Goal: Task Accomplishment & Management: Use online tool/utility

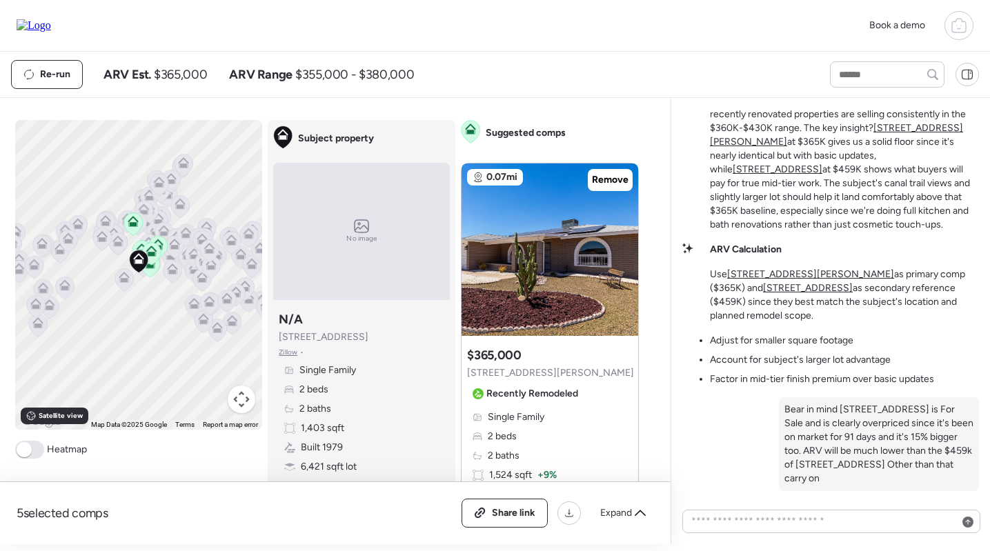
scroll to position [-279, 0]
click at [916, 146] on u "[STREET_ADDRESS][PERSON_NAME]" at bounding box center [836, 134] width 253 height 26
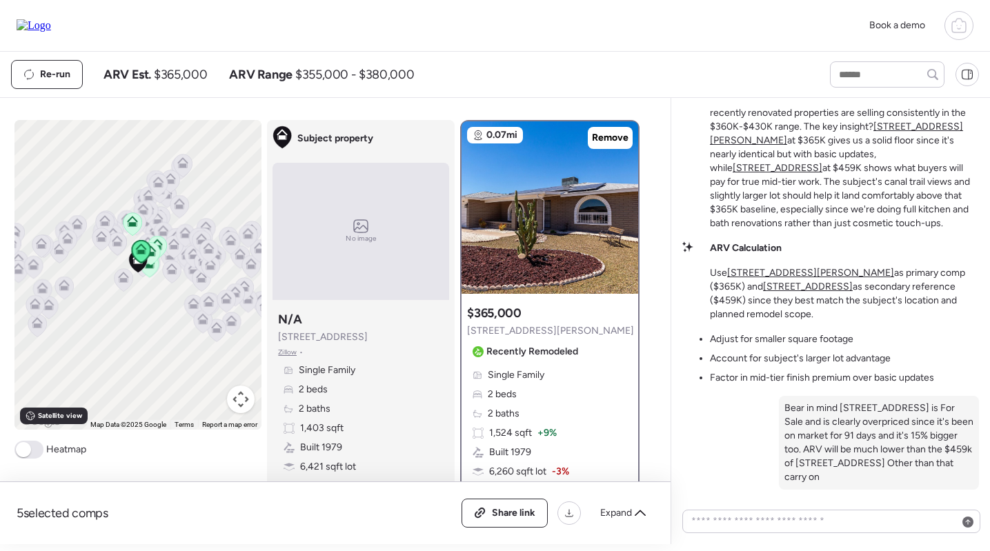
click at [823, 174] on u "[STREET_ADDRESS]" at bounding box center [778, 168] width 90 height 12
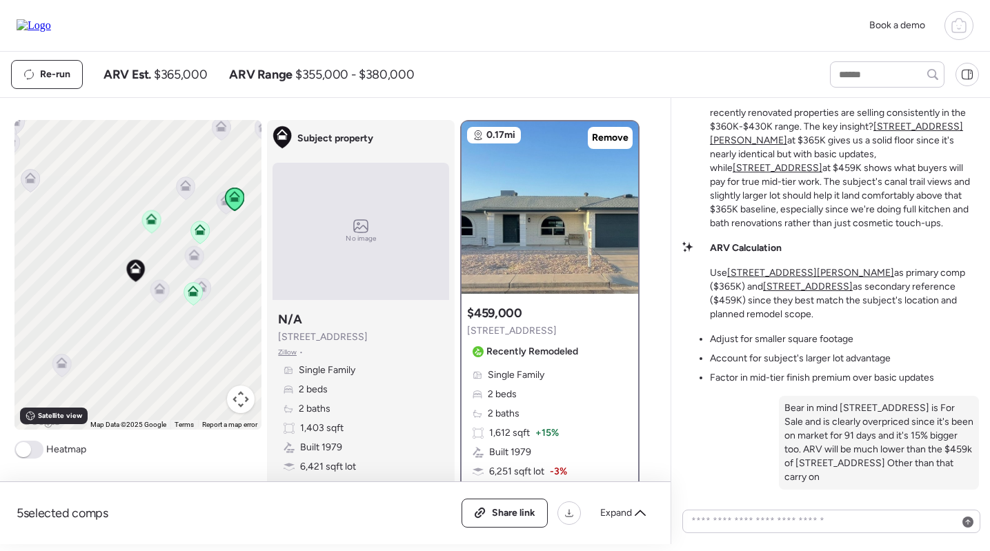
click at [192, 297] on icon at bounding box center [193, 293] width 19 height 23
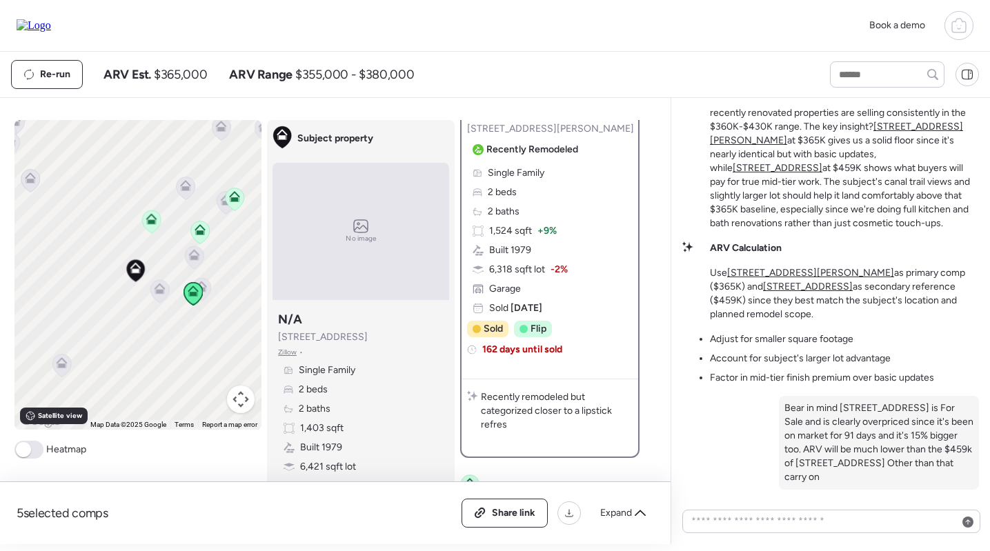
scroll to position [293, 0]
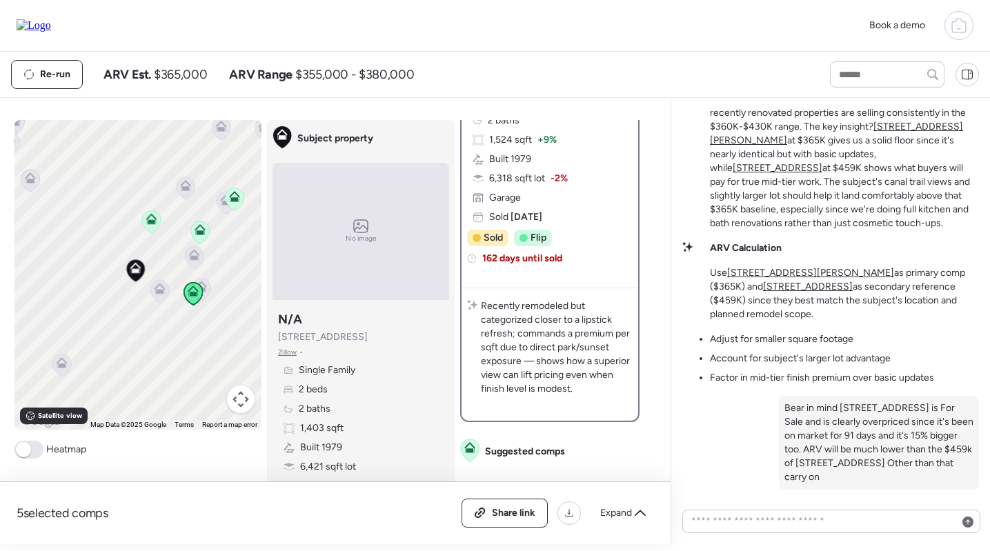
click at [199, 233] on icon at bounding box center [199, 232] width 9 height 4
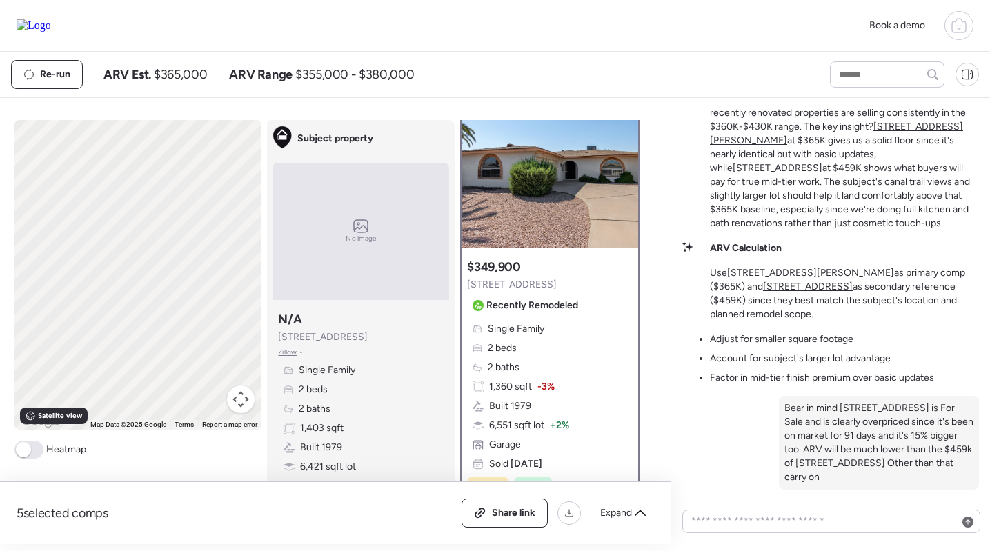
scroll to position [0, 0]
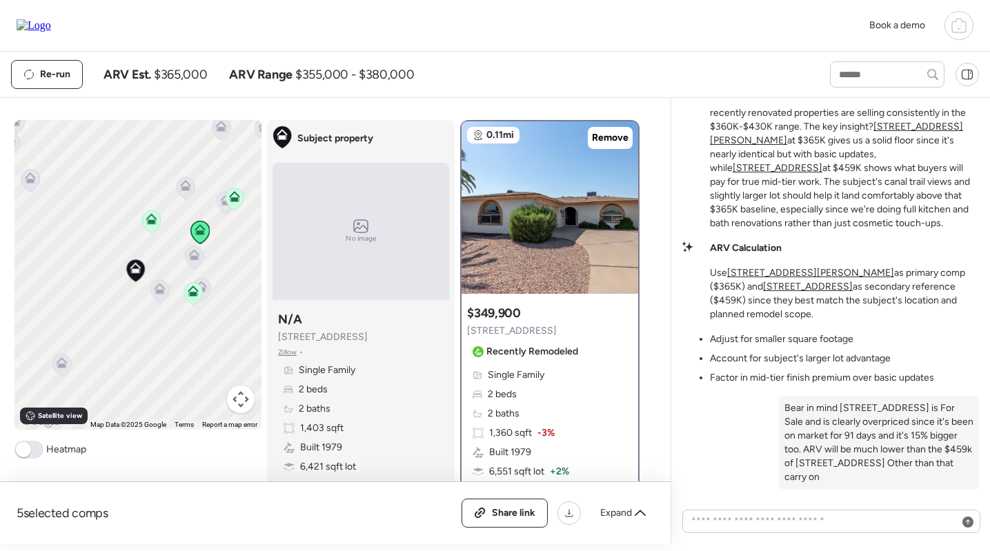
click at [242, 204] on icon at bounding box center [235, 199] width 19 height 23
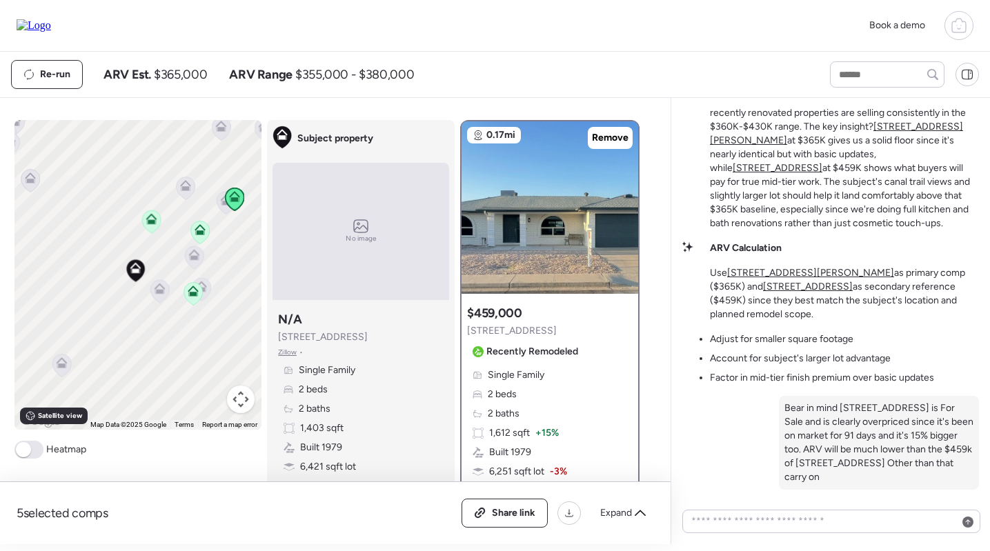
click at [51, 21] on img at bounding box center [34, 25] width 35 height 12
drag, startPoint x: 311, startPoint y: 334, endPoint x: 278, endPoint y: 335, distance: 33.1
click at [278, 335] on div "Subject property N/A 4014 E Carmel Cir Zillow • Single Family 2 beds 2 baths 1,…" at bounding box center [361, 402] width 177 height 193
copy span "[STREET_ADDRESS]"
click at [460, 397] on div "0.17mi Remove Suggested comp $459,000 4151 E Clovis Ave Recently Remodeled Sing…" at bounding box center [549, 418] width 179 height 596
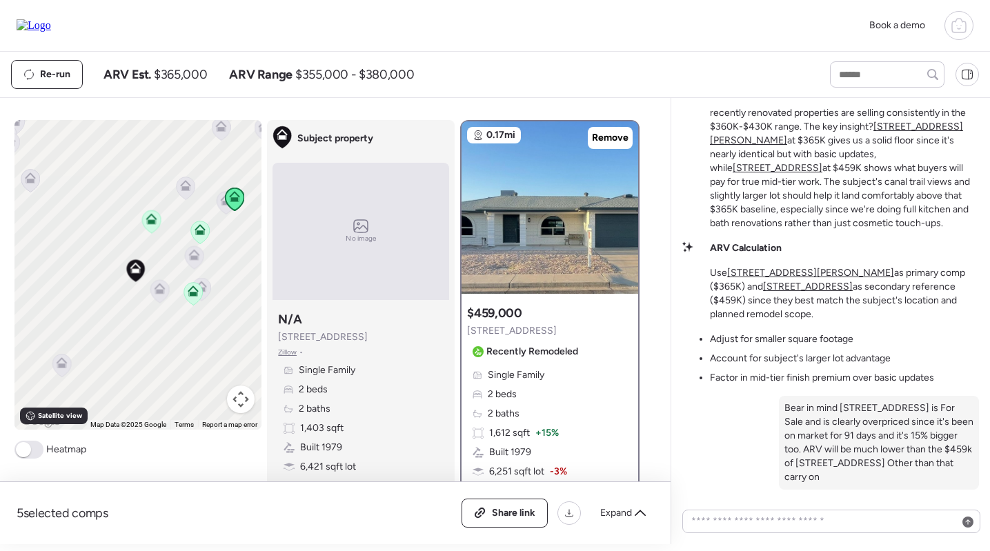
click at [428, 334] on div "Subject property N/A 4014 E Carmel Cir Zillow • Single Family 2 beds 2 baths 1,…" at bounding box center [361, 402] width 177 height 193
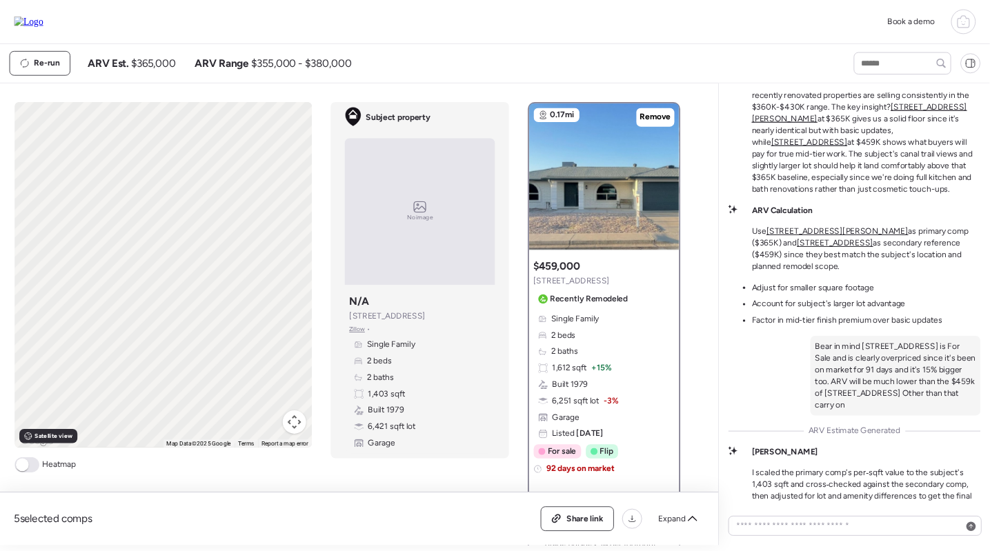
scroll to position [-181, 0]
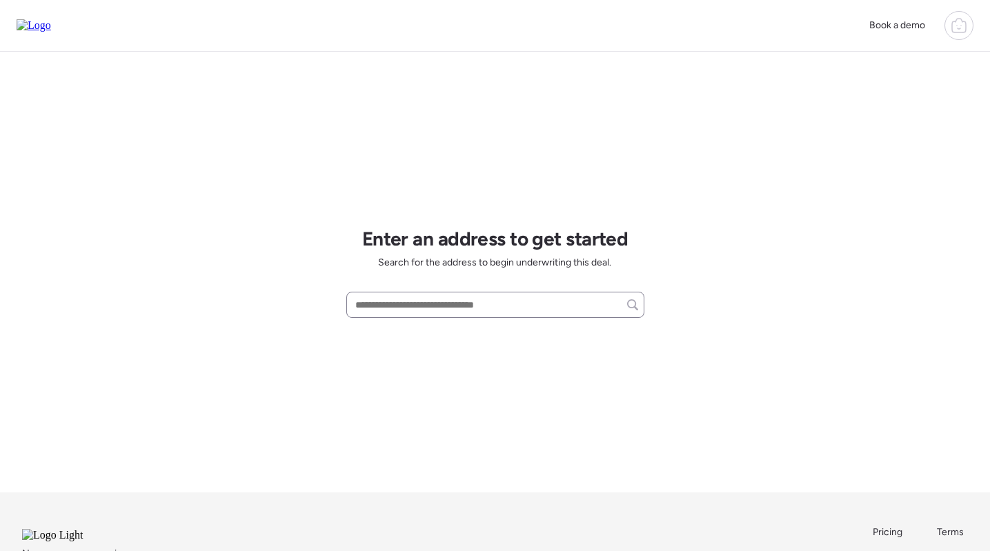
click at [522, 295] on div at bounding box center [495, 305] width 298 height 26
click at [511, 306] on input "text" at bounding box center [496, 304] width 286 height 19
paste input "**********"
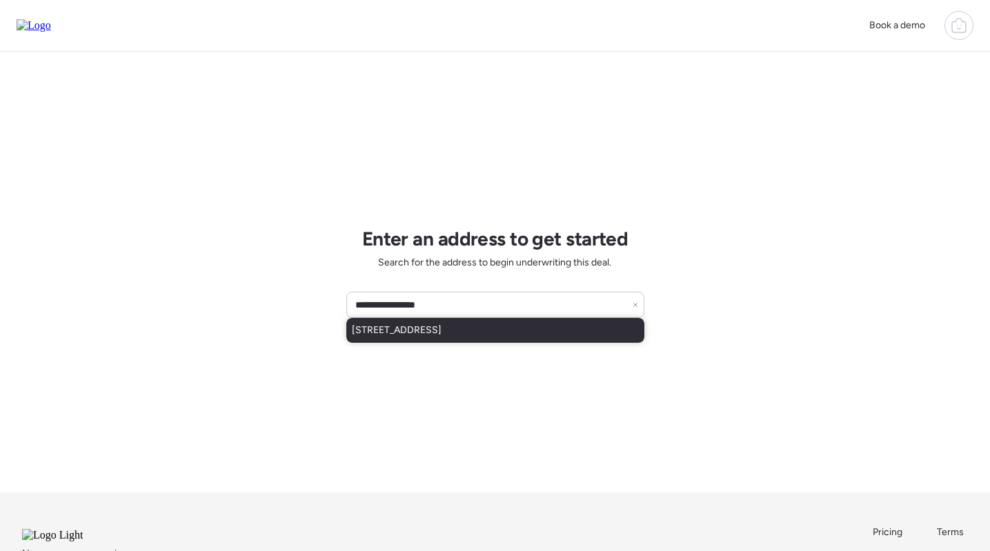
click at [442, 328] on span "[STREET_ADDRESS]" at bounding box center [397, 331] width 90 height 14
type input "**********"
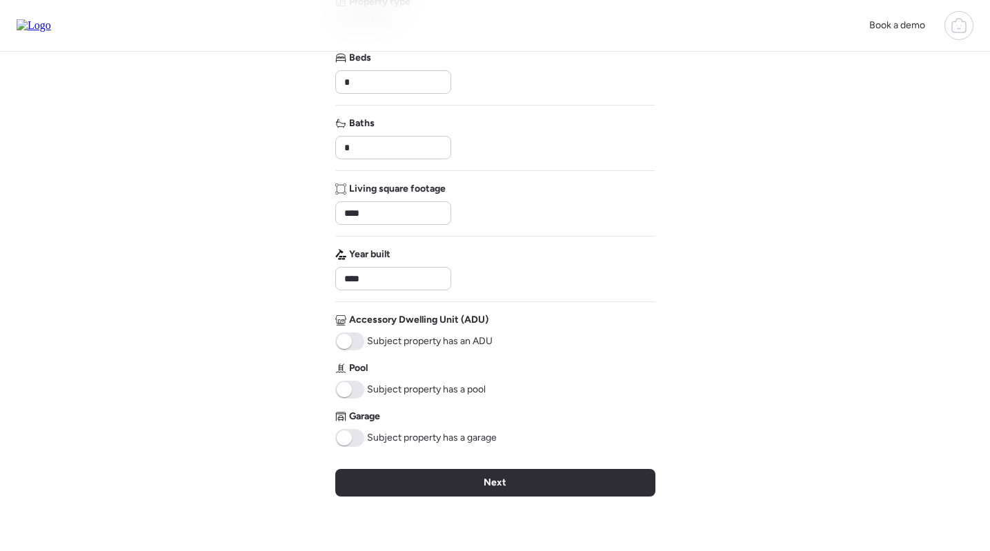
scroll to position [228, 0]
click at [348, 435] on span at bounding box center [344, 437] width 15 height 15
click at [474, 484] on div "Next" at bounding box center [495, 483] width 320 height 28
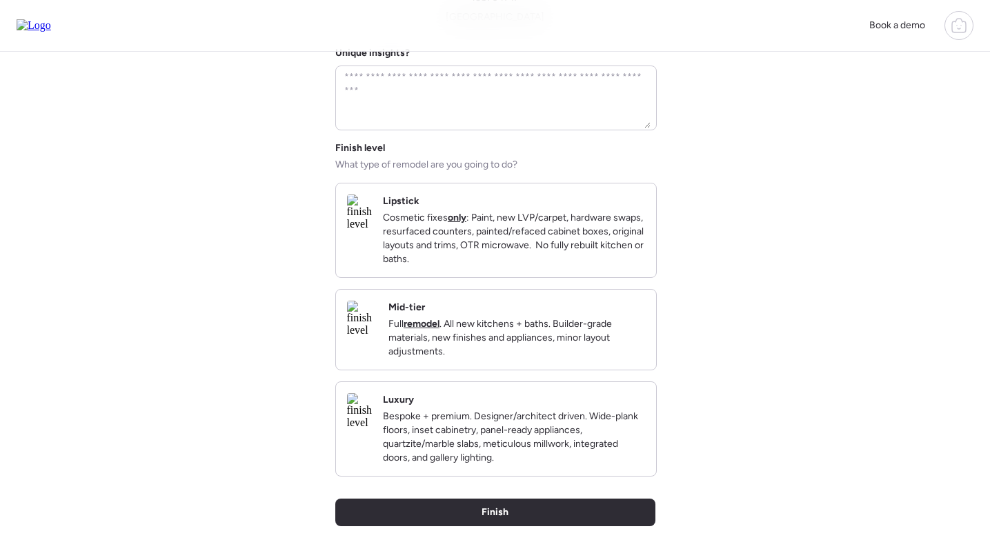
scroll to position [119, 0]
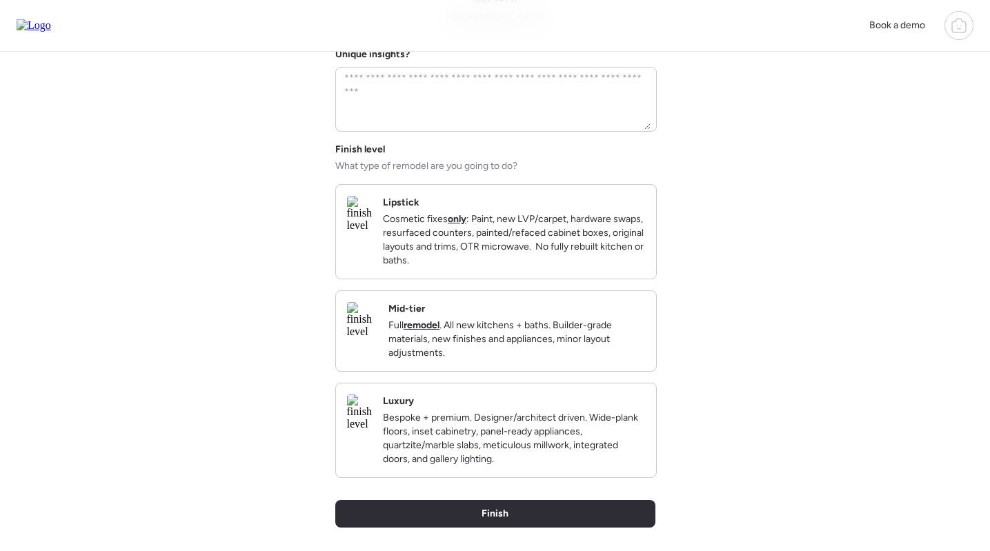
click at [509, 344] on p "Full remodel . All new kitchens + baths. Builder-grade materials, new finishes …" at bounding box center [516, 339] width 257 height 41
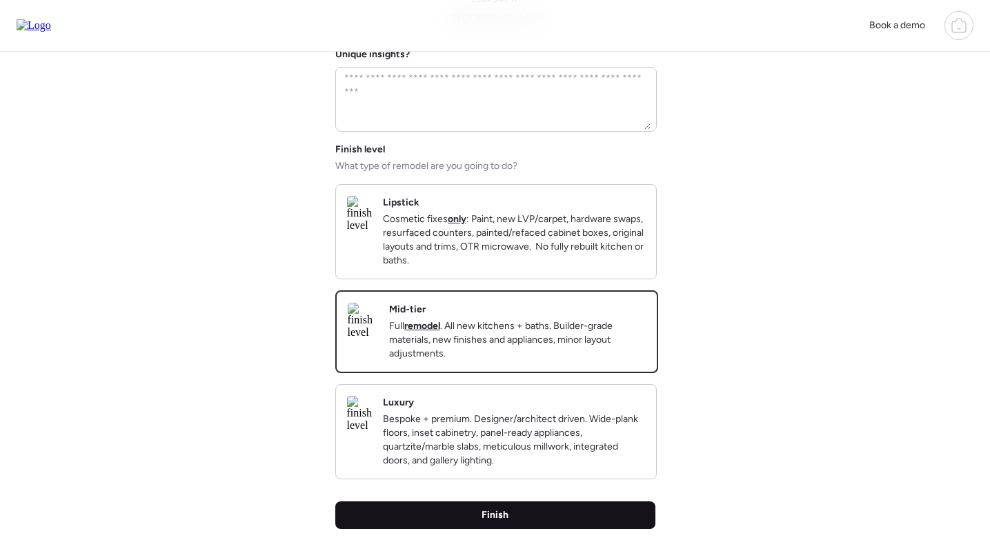
click at [519, 529] on div "Finish" at bounding box center [495, 516] width 320 height 28
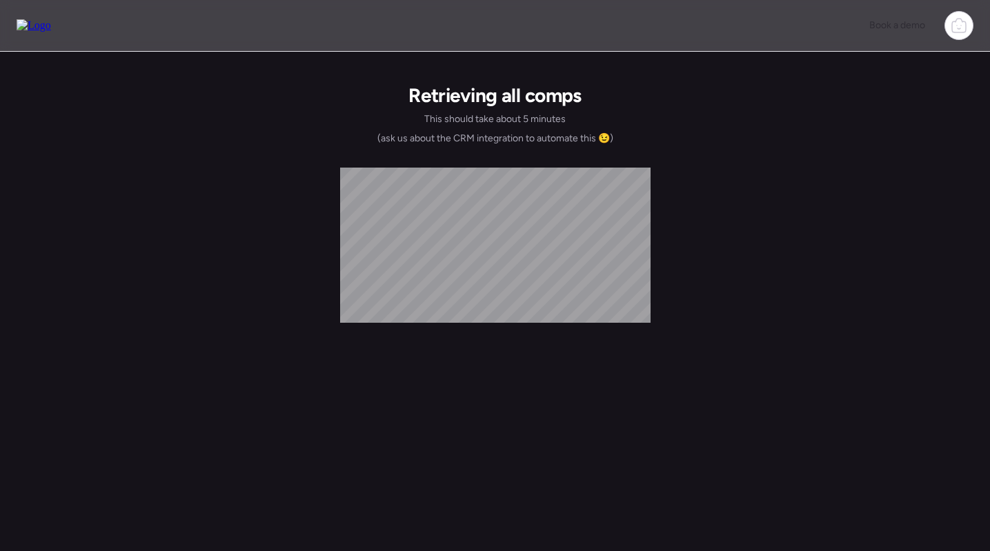
scroll to position [0, 0]
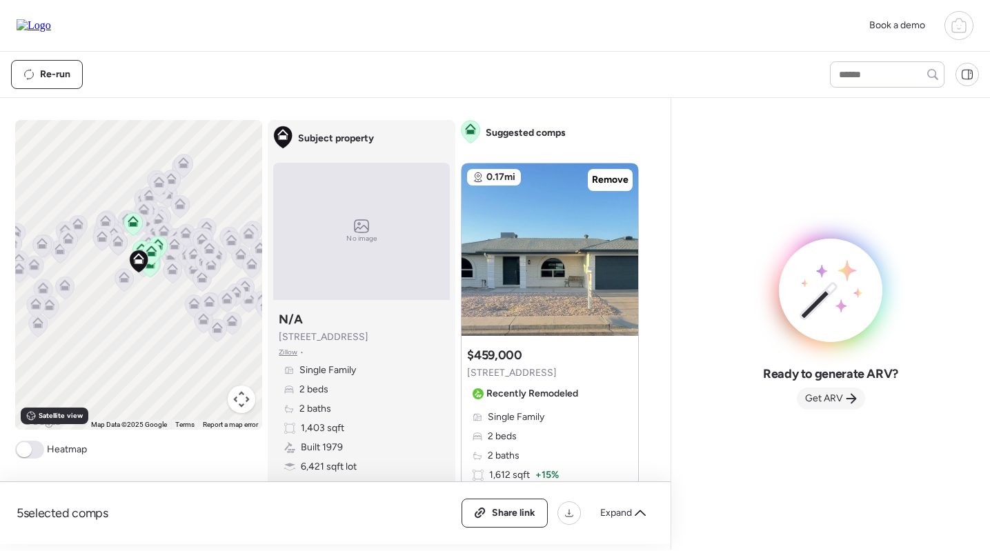
click at [832, 395] on span "Get ARV" at bounding box center [824, 399] width 38 height 14
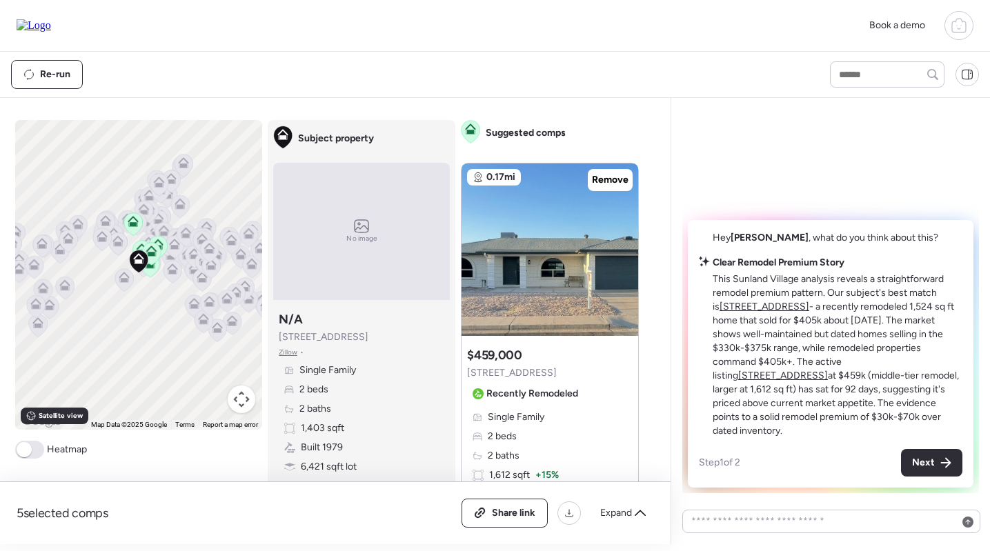
click at [754, 313] on u "[STREET_ADDRESS]" at bounding box center [765, 307] width 90 height 12
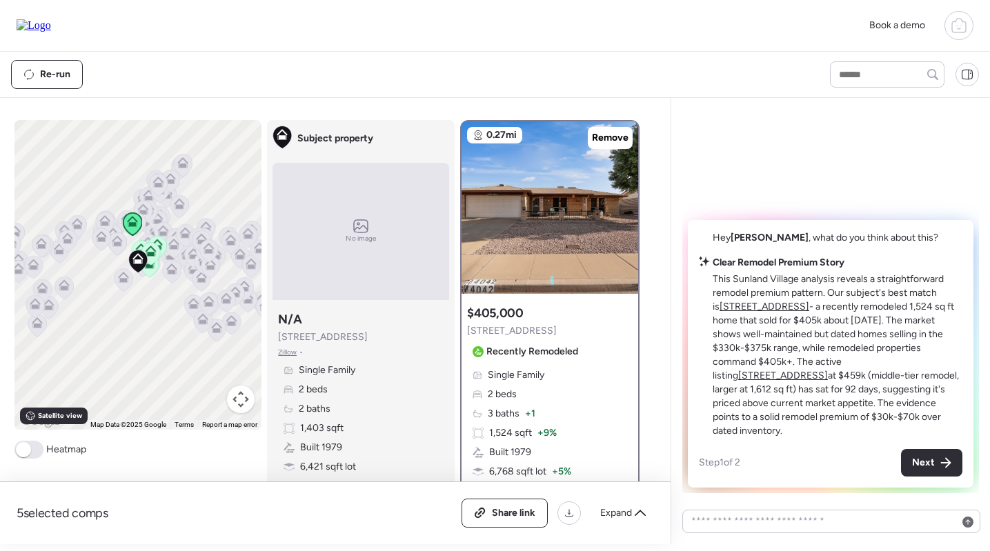
click at [754, 313] on u "[STREET_ADDRESS]" at bounding box center [765, 307] width 90 height 12
click at [828, 371] on u "[STREET_ADDRESS]" at bounding box center [783, 376] width 90 height 12
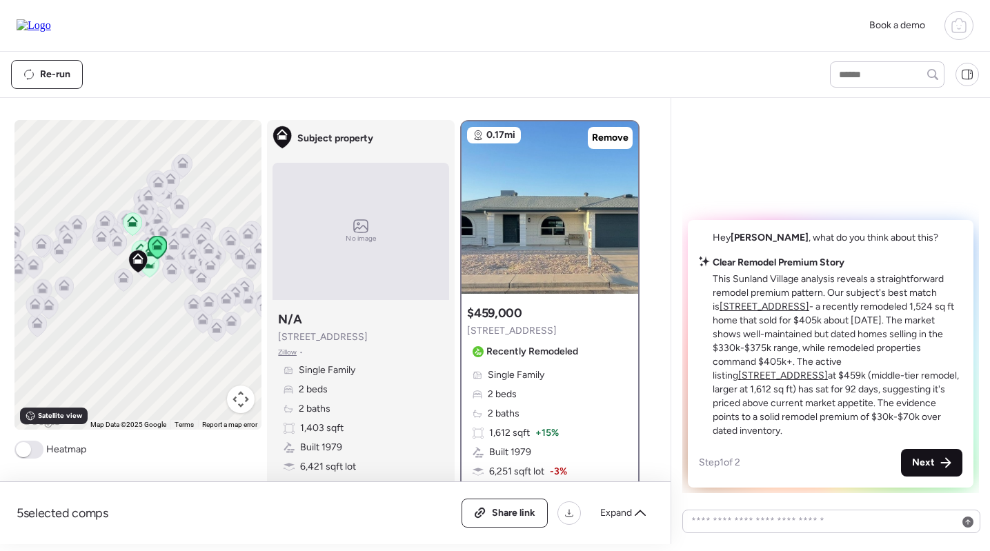
click at [916, 454] on div "Next" at bounding box center [931, 463] width 61 height 28
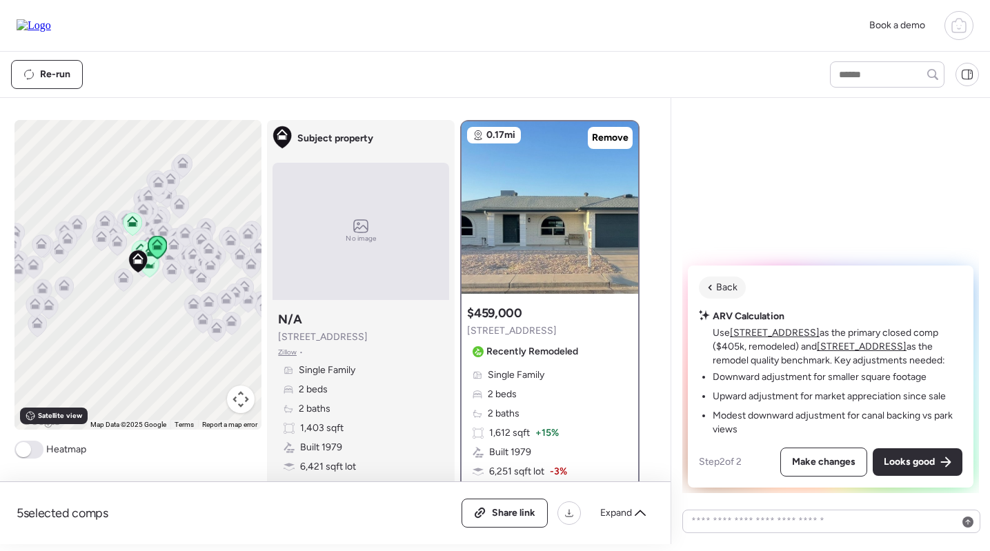
click at [733, 293] on span "Back" at bounding box center [726, 288] width 21 height 14
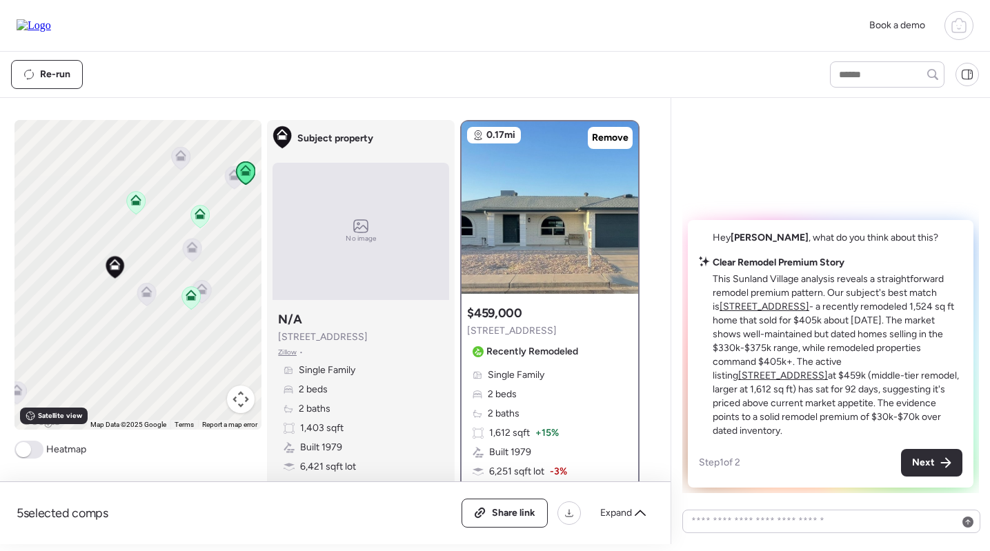
click at [734, 313] on u "[STREET_ADDRESS]" at bounding box center [765, 307] width 90 height 12
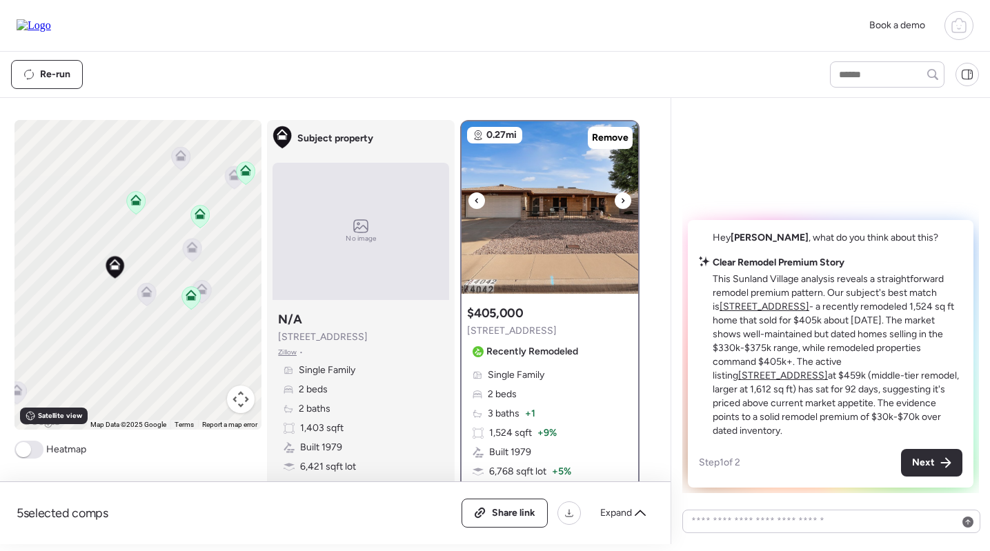
click at [584, 270] on img at bounding box center [550, 207] width 177 height 173
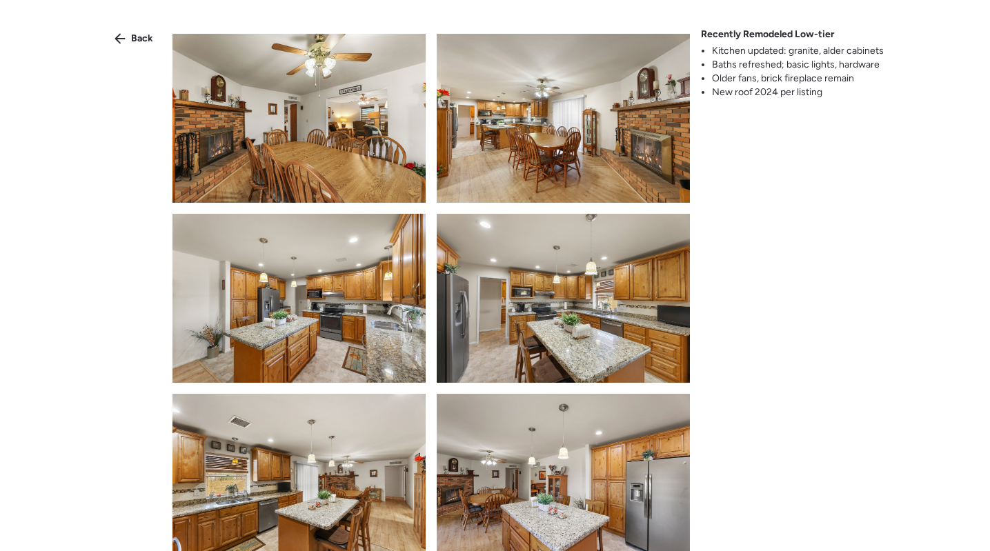
scroll to position [533, 0]
click at [589, 285] on img at bounding box center [563, 299] width 253 height 169
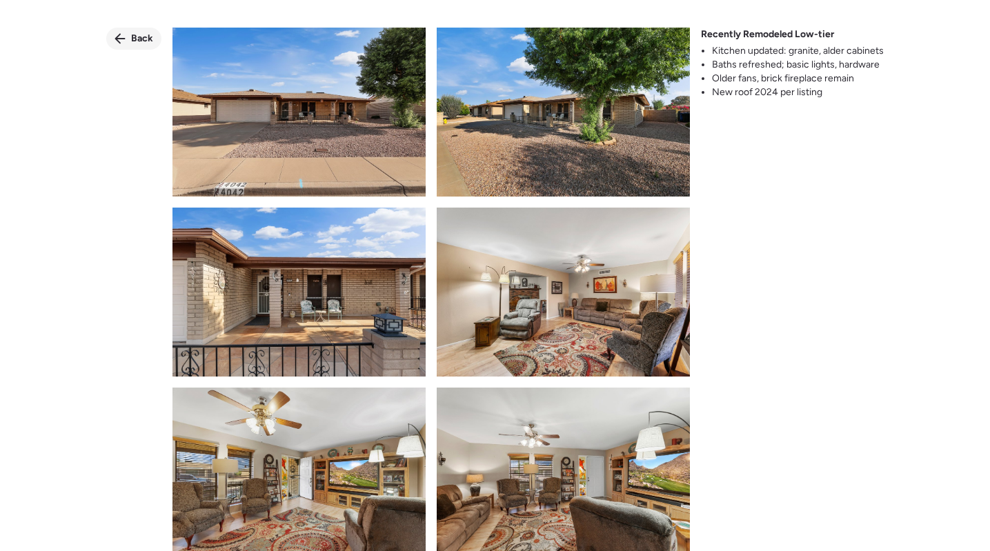
click at [121, 46] on div "Back" at bounding box center [133, 39] width 55 height 22
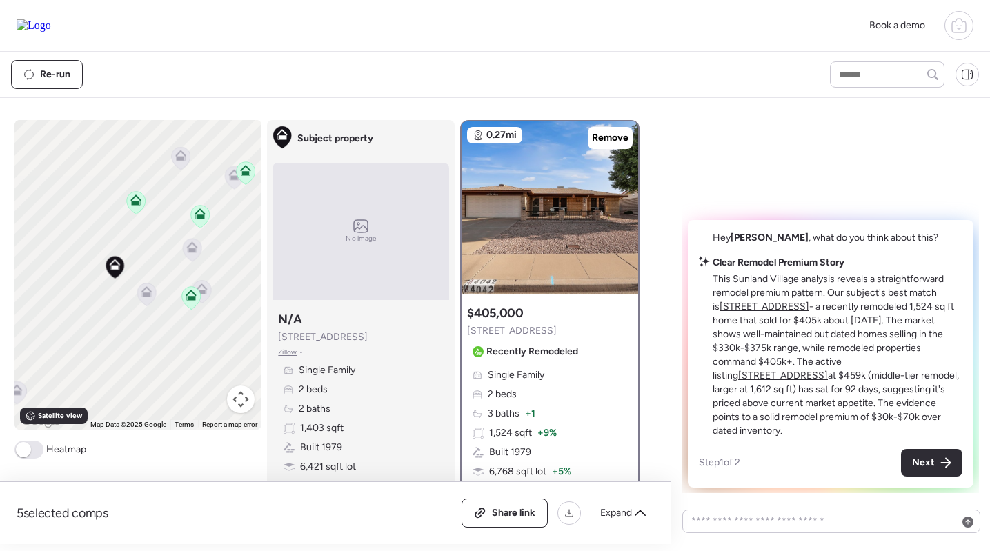
click at [555, 410] on div "Single Family 2 beds 3 baths + 1 1,524 sqft + 9% Built 1979 6,768 sqft lot + 5%…" at bounding box center [550, 442] width 166 height 149
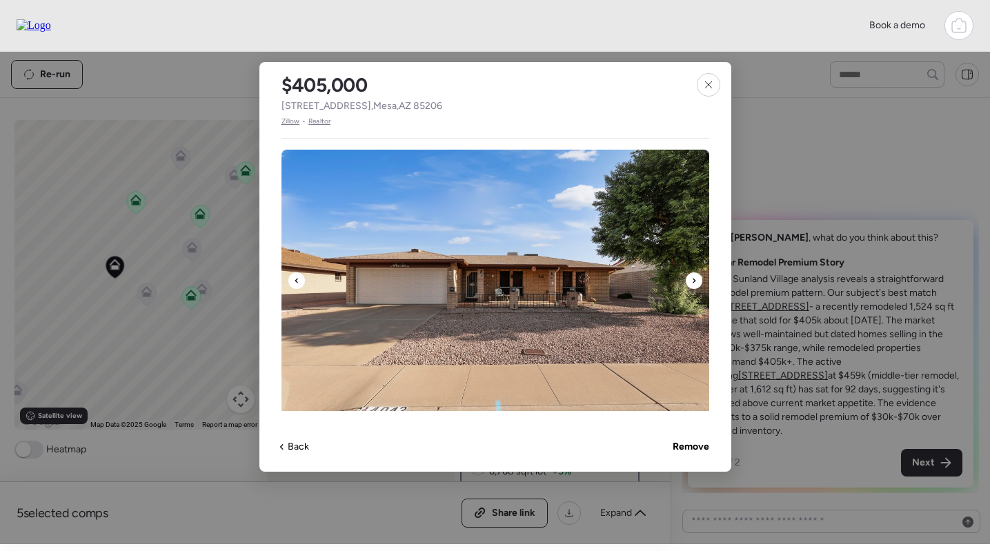
scroll to position [302, 0]
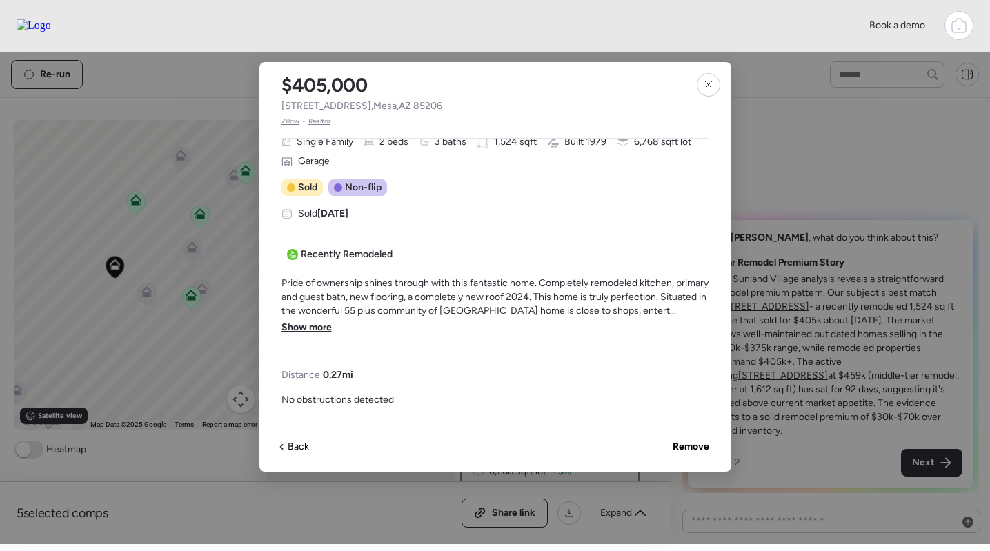
click at [311, 321] on span "Show more" at bounding box center [307, 328] width 50 height 14
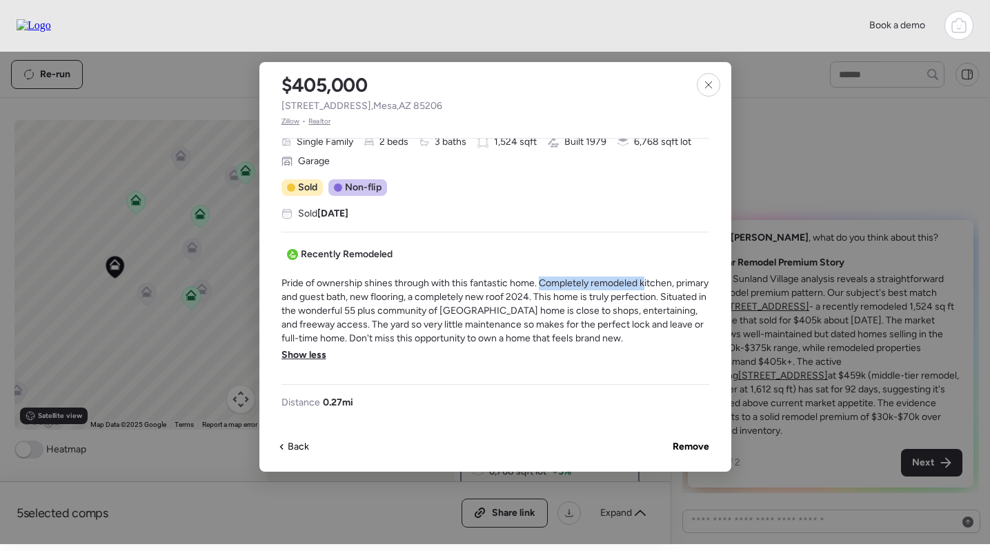
drag, startPoint x: 542, startPoint y: 281, endPoint x: 644, endPoint y: 283, distance: 101.5
click at [644, 283] on span "Pride of ownership shines through with this fantastic home. Completely remodele…" at bounding box center [496, 311] width 428 height 69
click at [643, 283] on span "Pride of ownership shines through with this fantastic home. Completely remodele…" at bounding box center [496, 311] width 428 height 69
click at [707, 81] on icon at bounding box center [708, 84] width 11 height 11
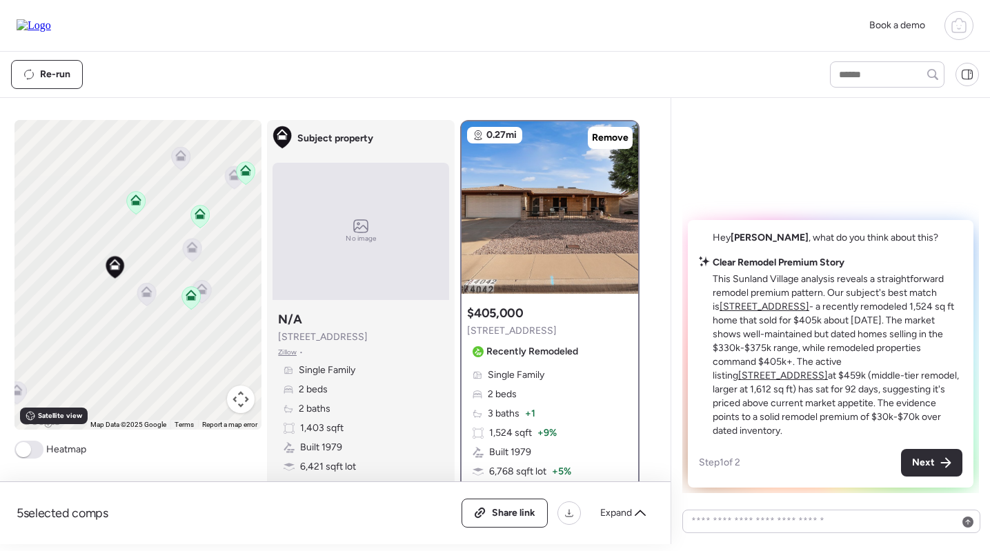
click at [828, 376] on u "[STREET_ADDRESS]" at bounding box center [783, 376] width 90 height 12
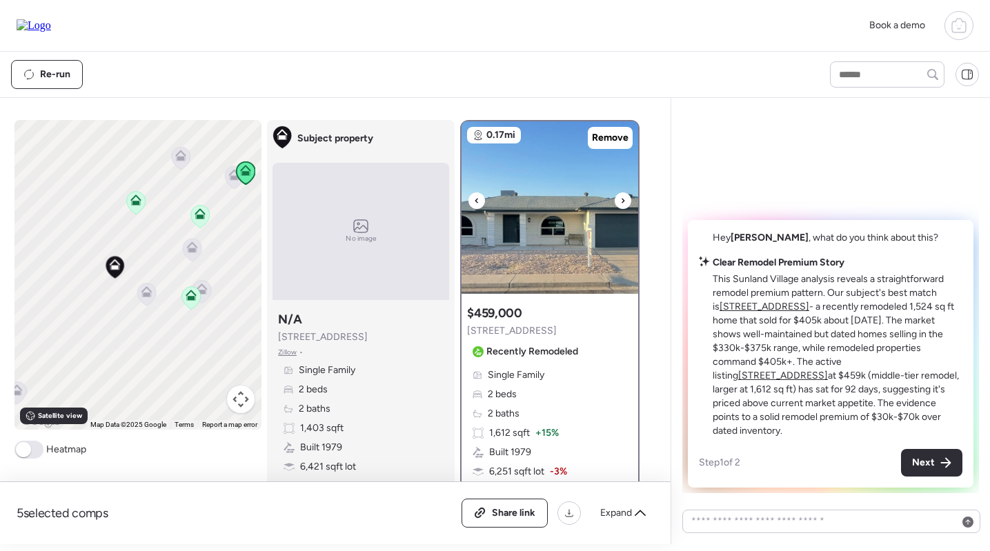
click at [508, 199] on img at bounding box center [550, 207] width 177 height 173
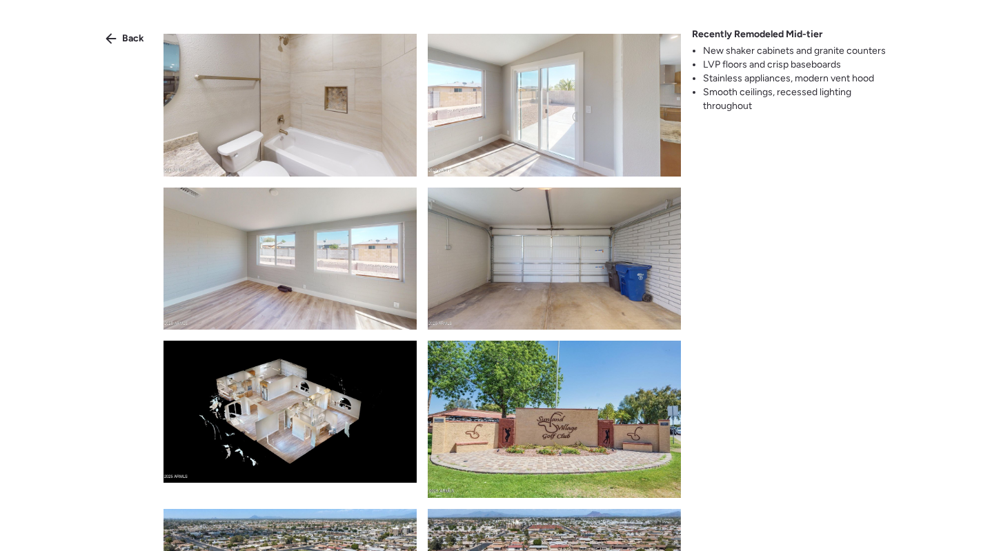
scroll to position [1102, 0]
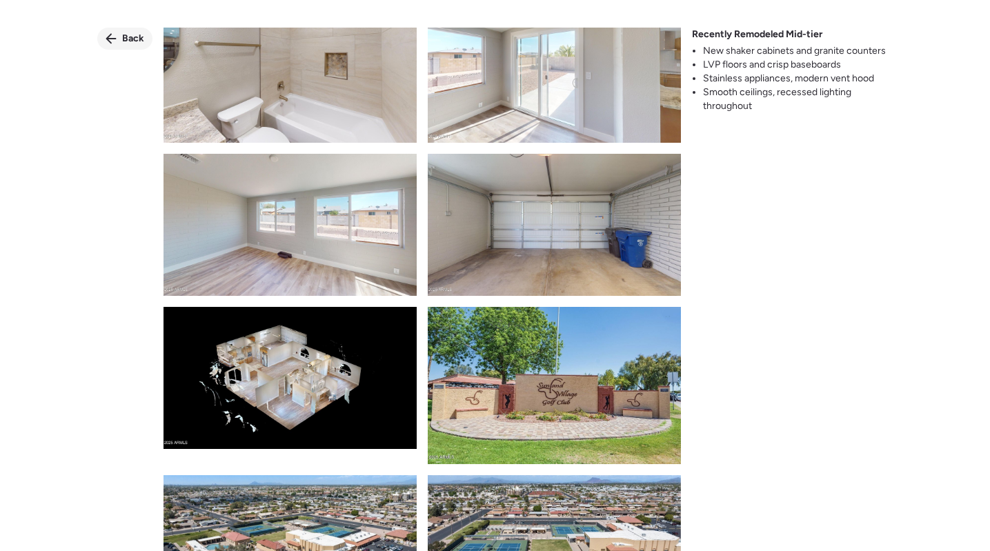
click at [119, 39] on div "Back" at bounding box center [124, 39] width 55 height 22
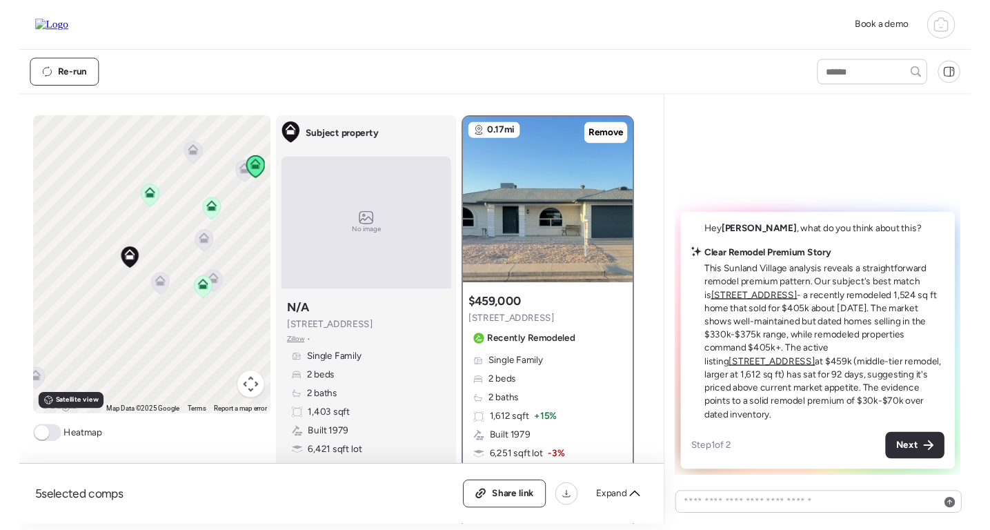
scroll to position [0, 0]
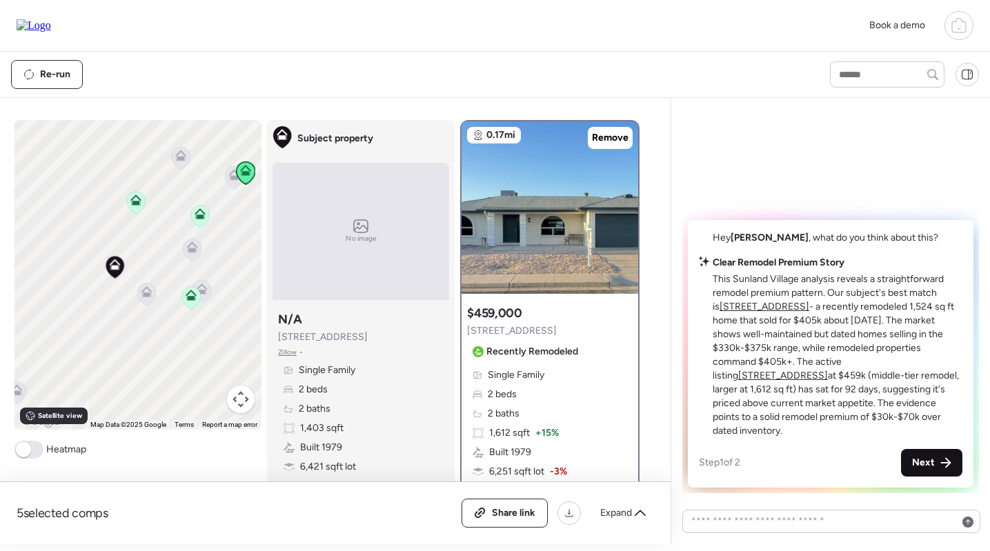
click at [950, 473] on div "Next" at bounding box center [931, 463] width 61 height 28
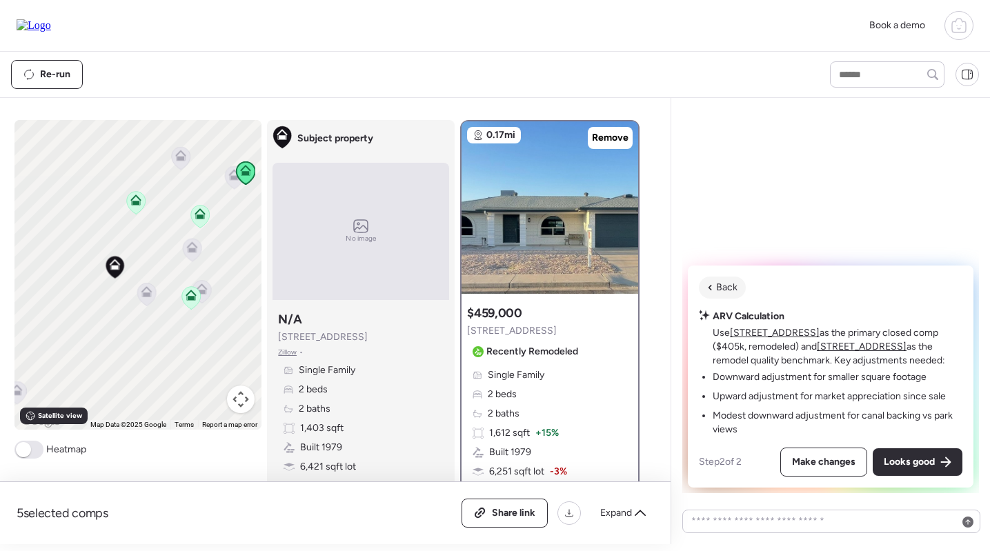
click at [721, 289] on span "Back" at bounding box center [726, 288] width 21 height 14
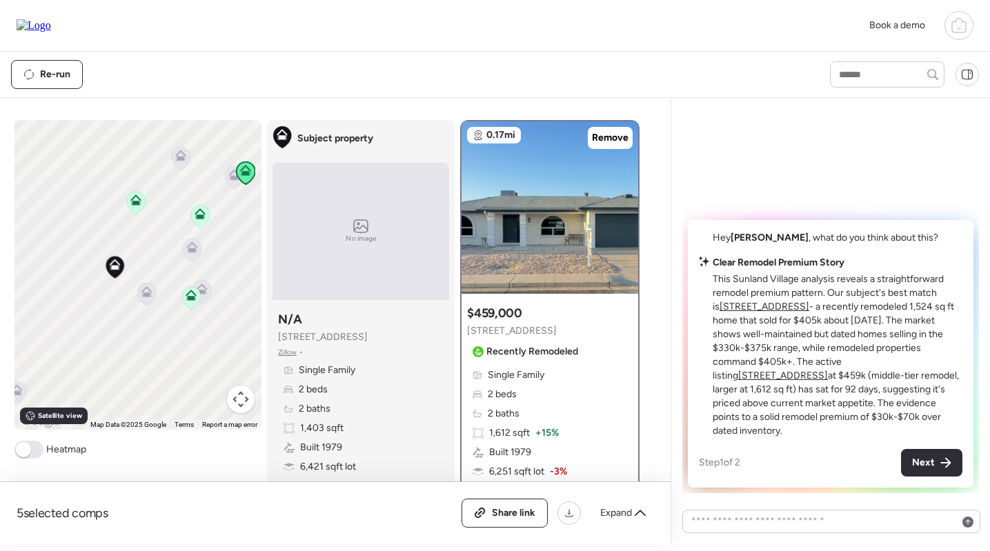
click at [834, 346] on p "This Sunland Village analysis reveals a straightforward remodel premium pattern…" at bounding box center [838, 356] width 250 height 166
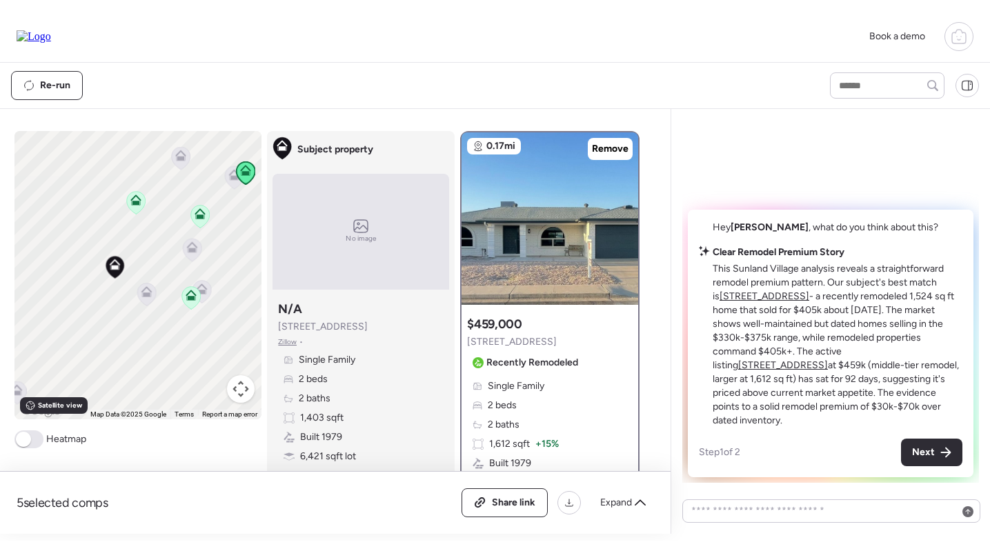
scroll to position [2207, 0]
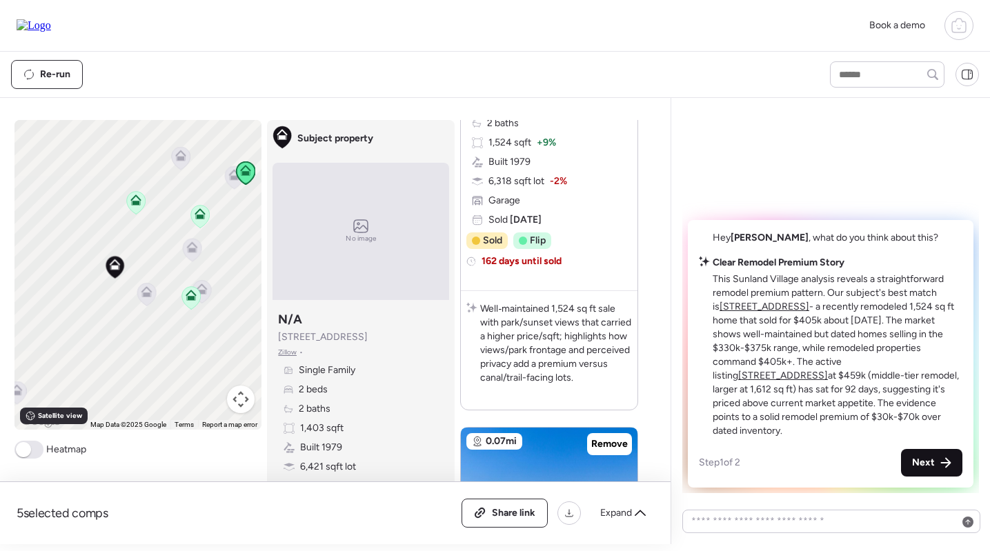
click at [935, 455] on div "Next" at bounding box center [931, 463] width 61 height 28
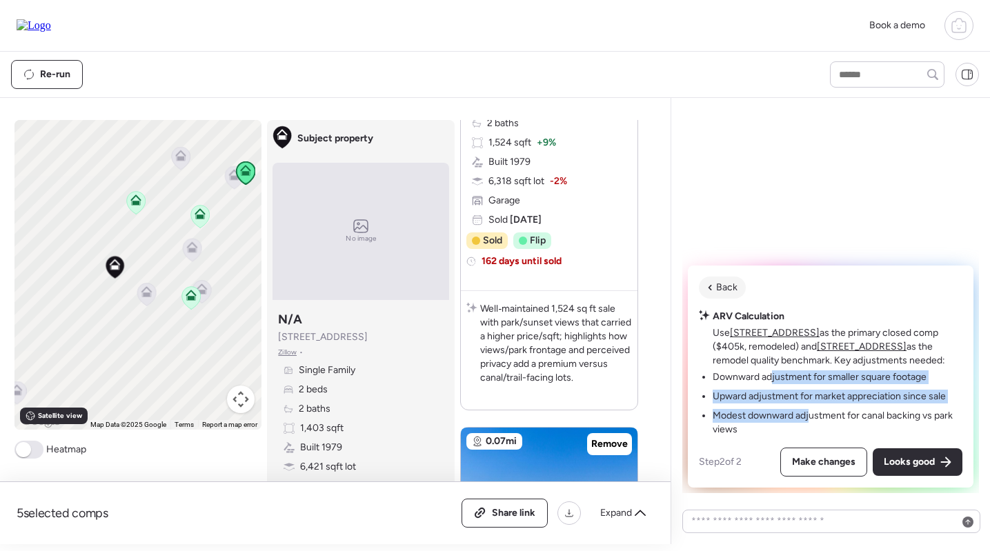
drag, startPoint x: 772, startPoint y: 371, endPoint x: 811, endPoint y: 411, distance: 55.6
click at [811, 411] on ul "Downward adjustment for smaller square footage Upward adjustment for market app…" at bounding box center [838, 404] width 250 height 66
click at [811, 411] on li "Modest downward adjustment for canal backing vs park views" at bounding box center [838, 423] width 250 height 28
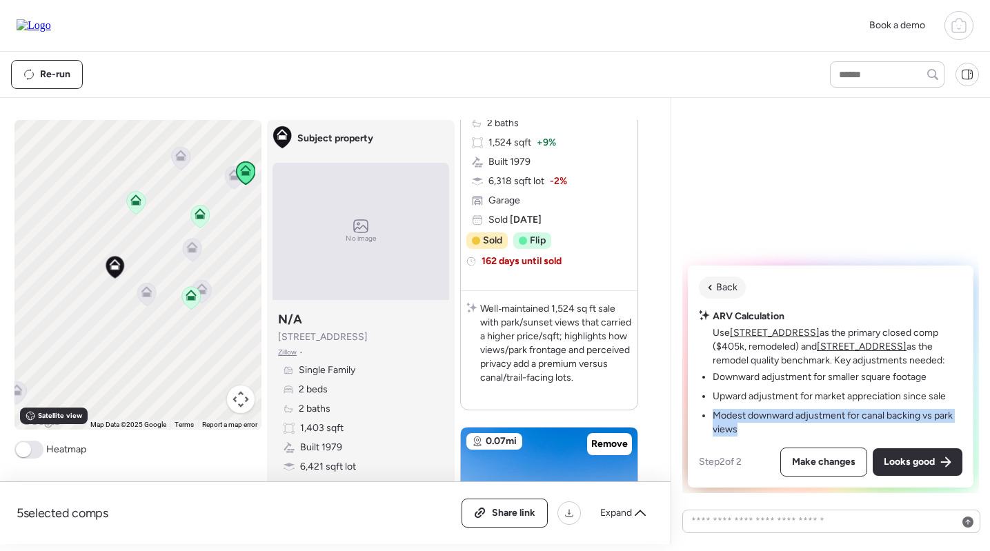
drag, startPoint x: 716, startPoint y: 419, endPoint x: 949, endPoint y: 433, distance: 233.0
click at [949, 433] on li "Modest downward adjustment for canal backing vs park views" at bounding box center [838, 423] width 250 height 28
drag, startPoint x: 799, startPoint y: 417, endPoint x: 859, endPoint y: 417, distance: 60.0
click at [859, 417] on li "Modest downward adjustment for canal backing vs park views" at bounding box center [838, 423] width 250 height 28
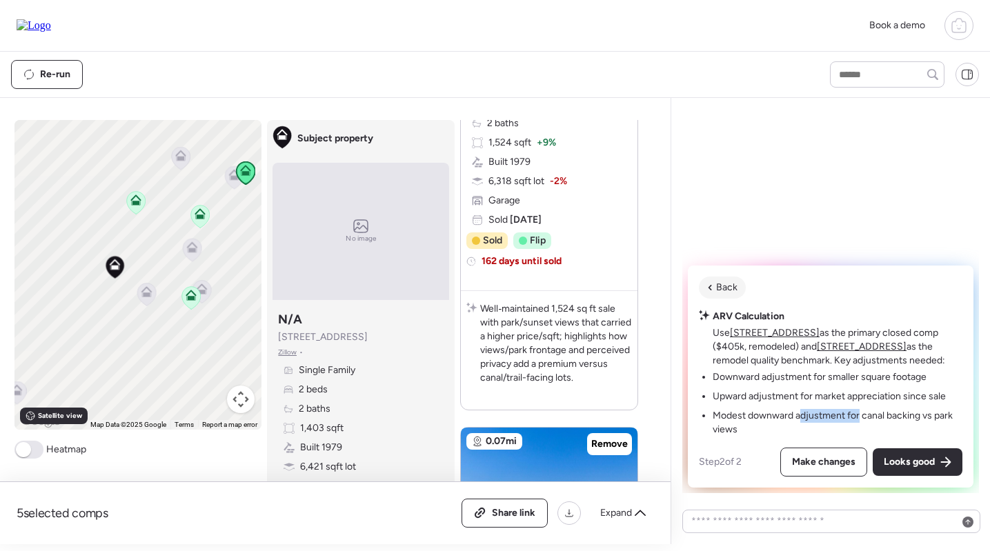
click at [859, 417] on li "Modest downward adjustment for canal backing vs park views" at bounding box center [838, 423] width 250 height 28
click at [709, 296] on div "Back" at bounding box center [722, 288] width 47 height 22
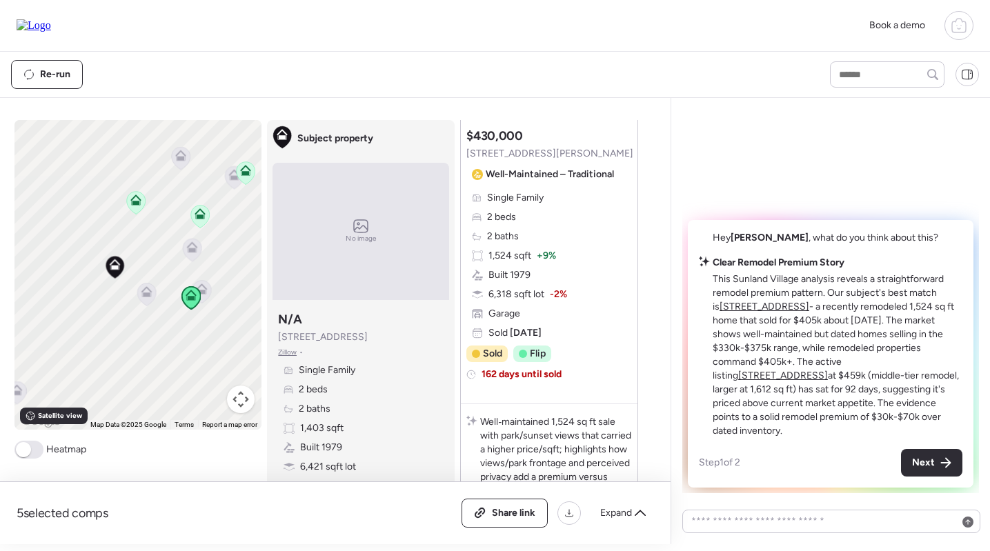
scroll to position [2074, 0]
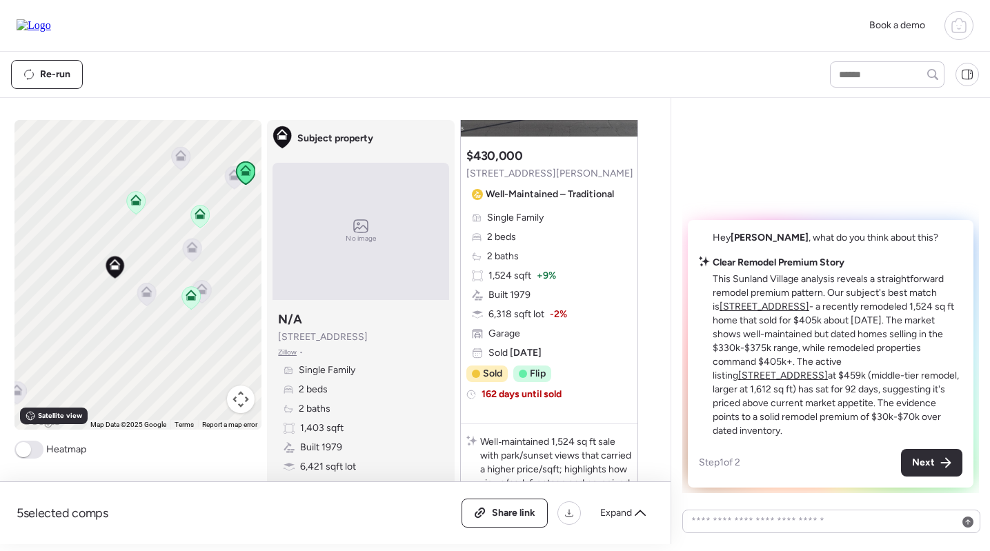
click at [191, 304] on icon at bounding box center [191, 297] width 19 height 23
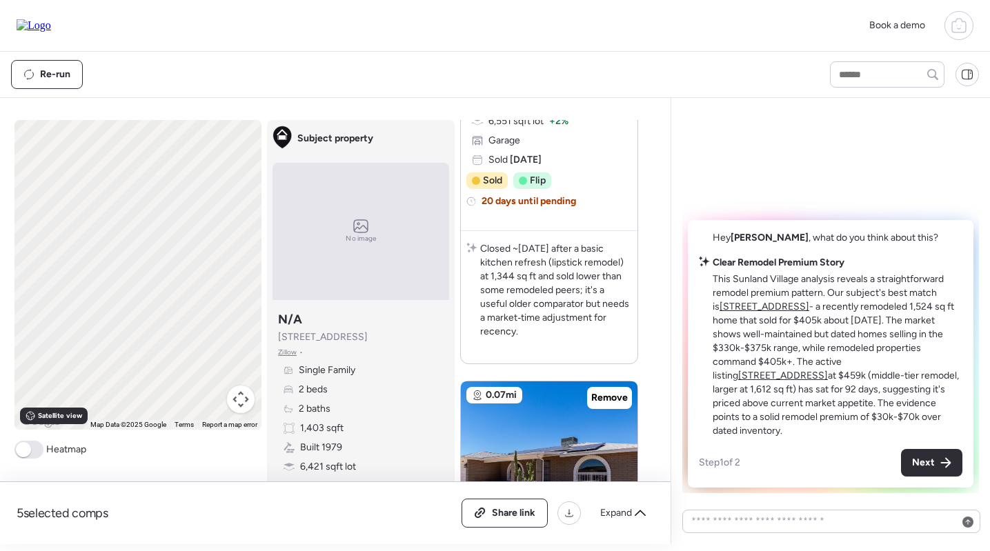
scroll to position [0, 0]
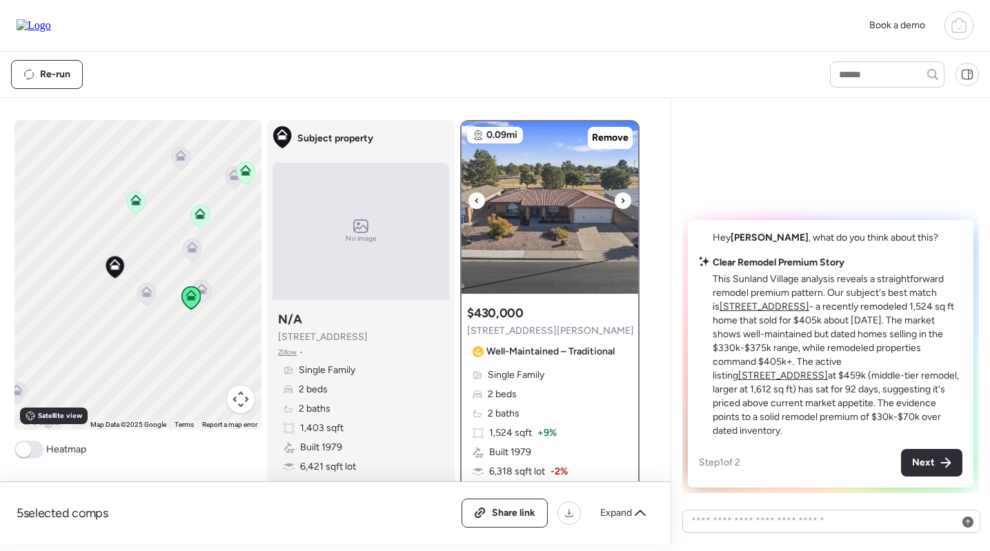
click at [538, 213] on img at bounding box center [550, 207] width 177 height 173
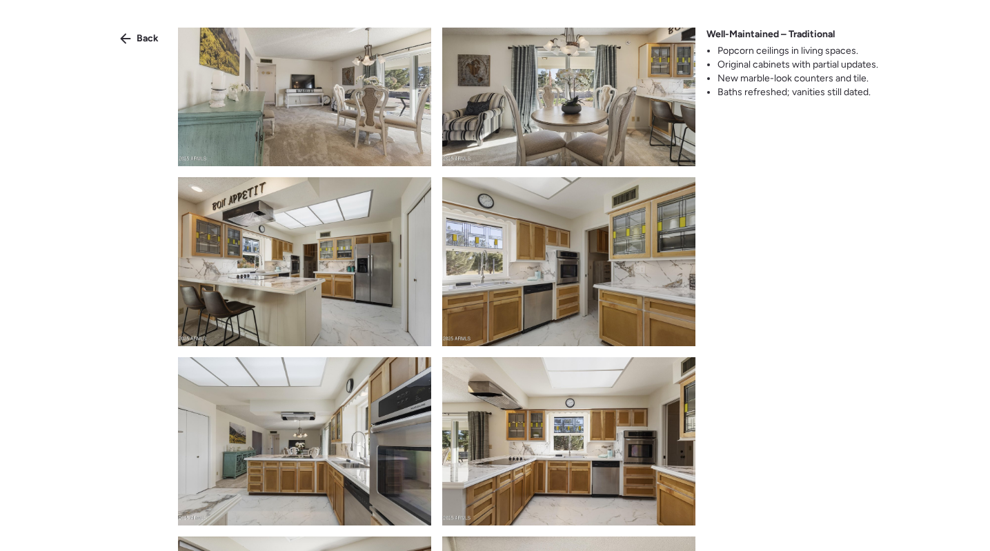
scroll to position [2535, 0]
click at [134, 39] on div "Back" at bounding box center [139, 39] width 55 height 22
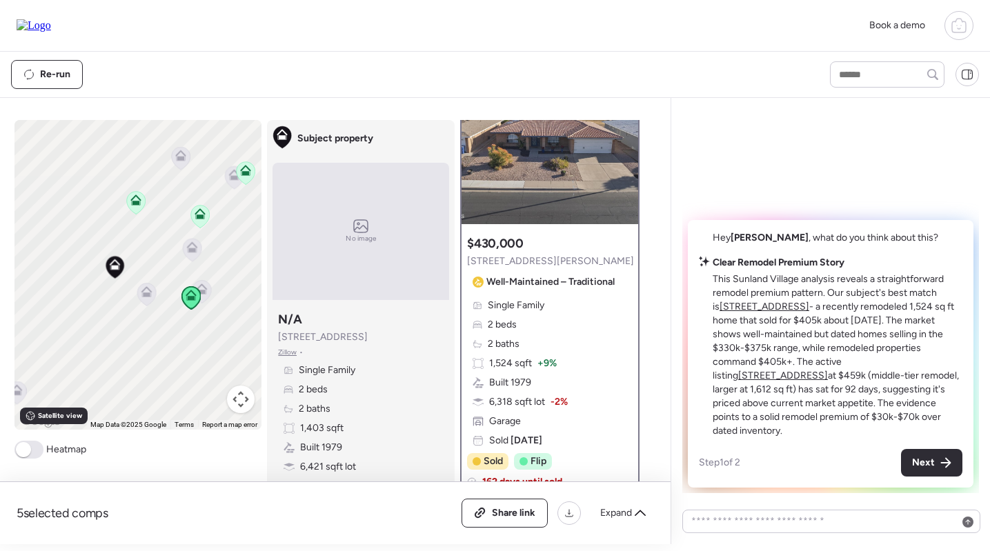
scroll to position [70, 0]
